Goal: Task Accomplishment & Management: Manage account settings

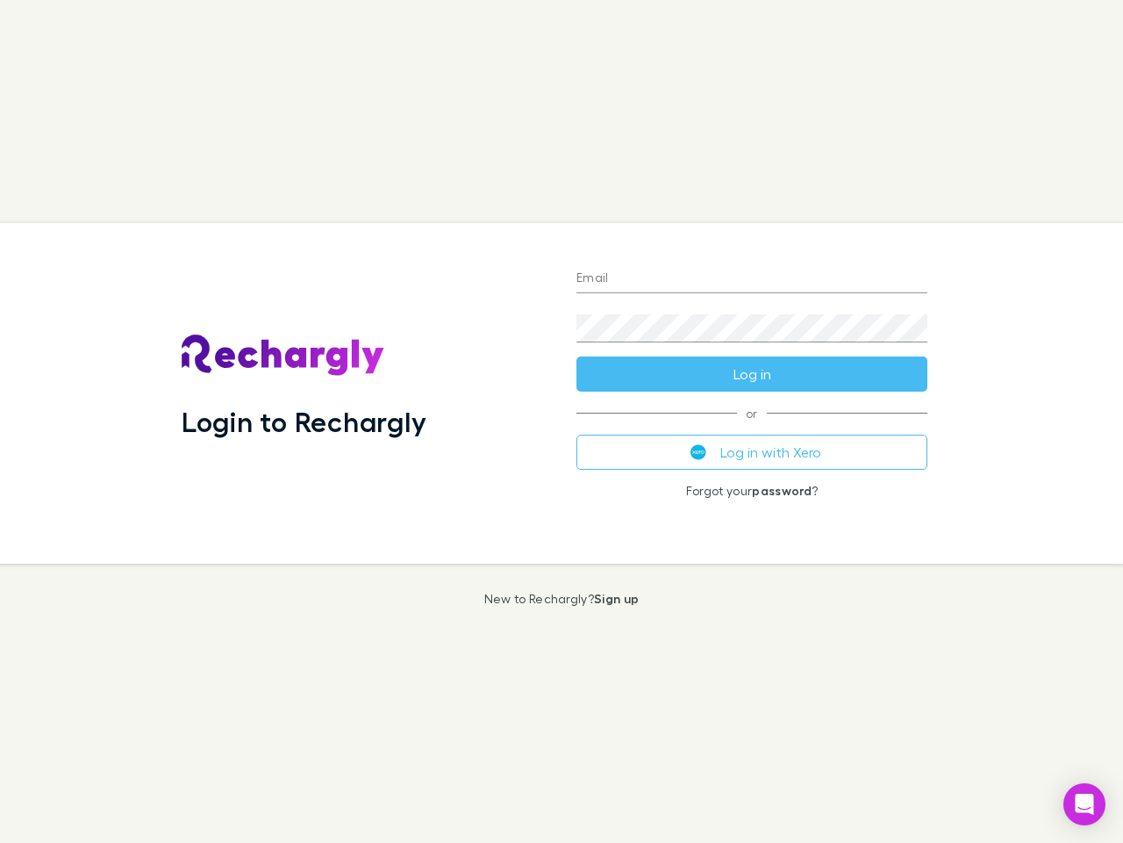
click at [562, 421] on div "Login to Rechargly" at bounding box center [365, 393] width 395 height 341
click at [752, 279] on input "Email" at bounding box center [752, 279] width 351 height 28
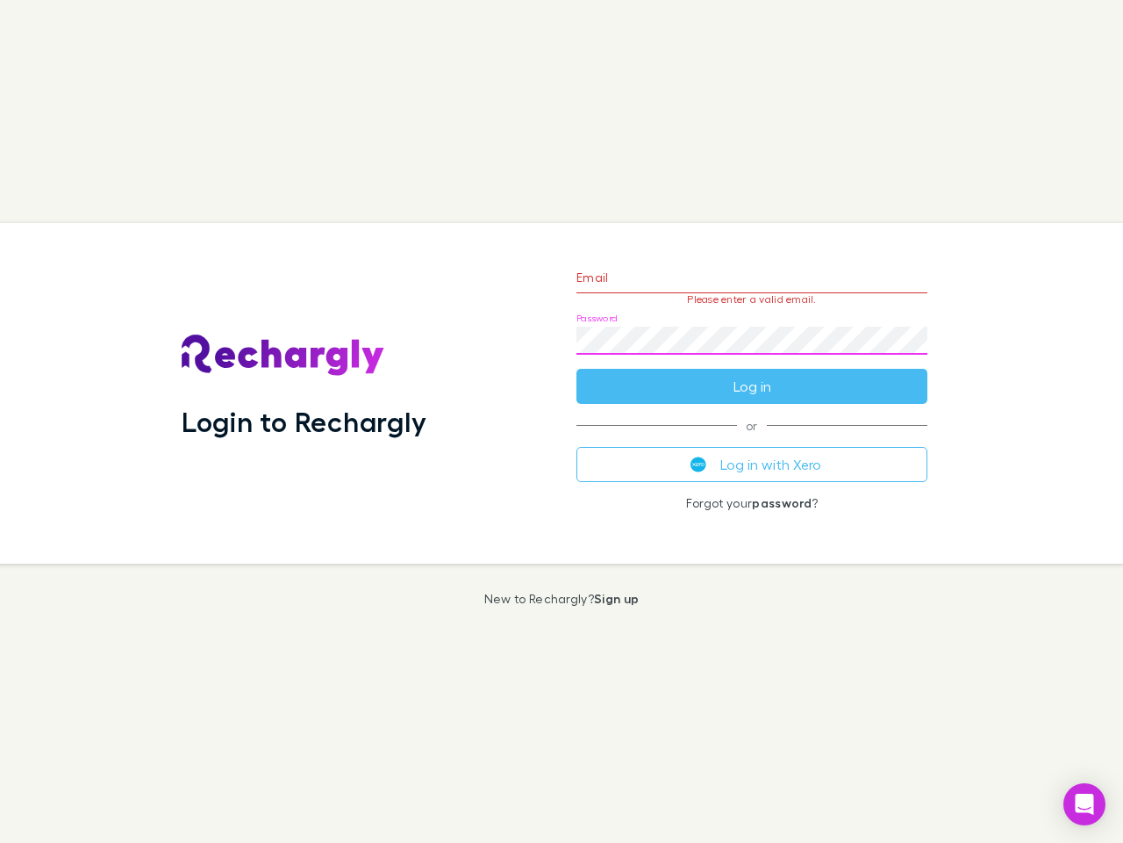
click at [752, 374] on form "Email Please enter a valid email. Password Log in" at bounding box center [752, 327] width 351 height 153
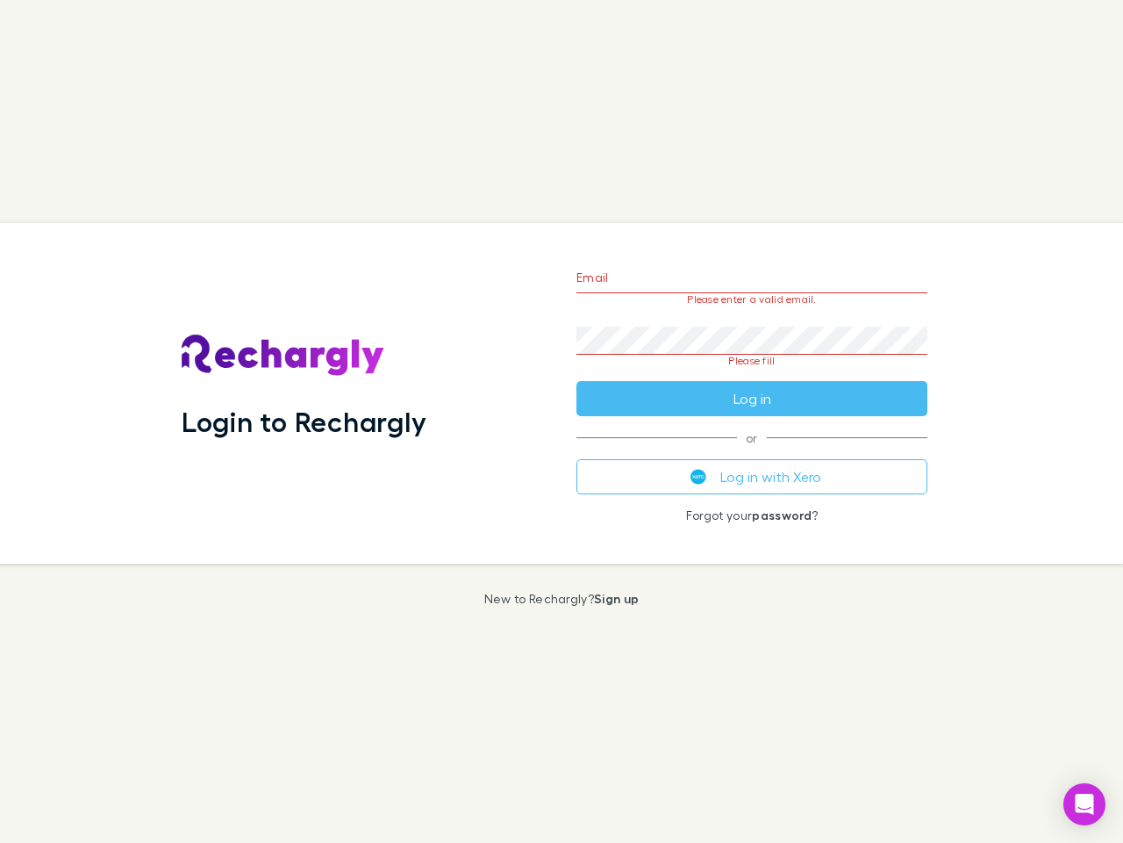
click at [752, 452] on div "Email Please enter a valid email. Password Please fill Log in or Log in with Xe…" at bounding box center [752, 393] width 379 height 341
click at [1085, 804] on icon "Open Intercom Messenger" at bounding box center [1085, 803] width 18 height 21
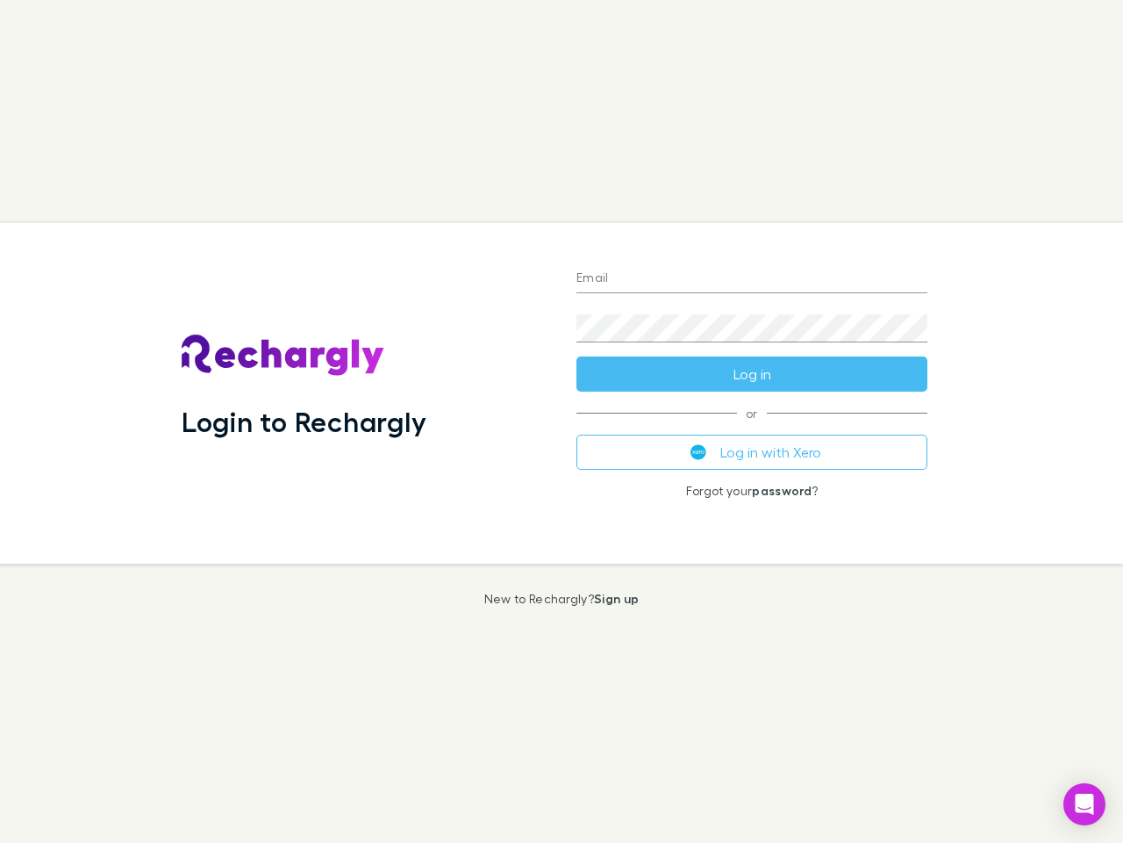
click at [562, 421] on div "Login to Rechargly" at bounding box center [365, 393] width 395 height 341
click at [752, 279] on input "Email" at bounding box center [752, 279] width 351 height 28
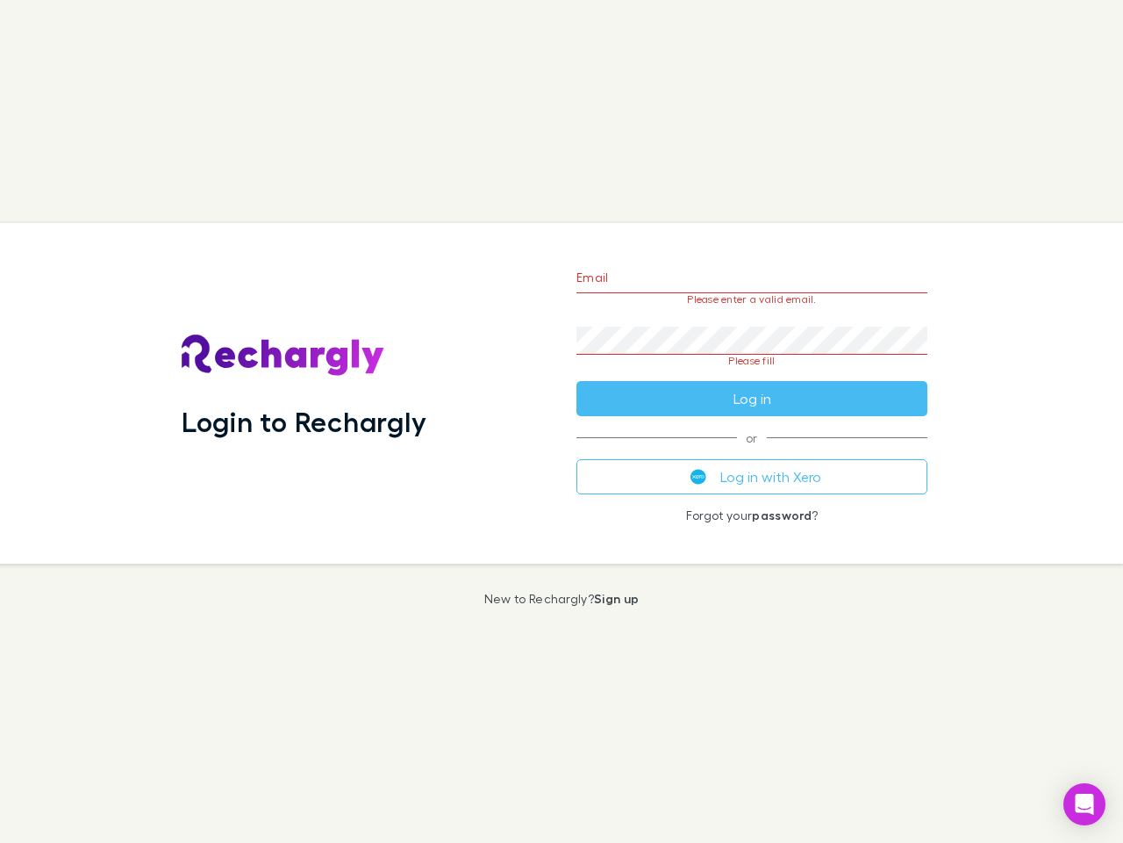
click at [752, 374] on form "Email Please enter a valid email. Password Please fill Log in" at bounding box center [752, 333] width 351 height 165
click at [752, 452] on div "Email Please enter a valid email. Password Please fill Log in or Log in with Xe…" at bounding box center [752, 393] width 379 height 341
click at [1085, 804] on icon "Open Intercom Messenger" at bounding box center [1085, 803] width 18 height 21
